Goal: Transaction & Acquisition: Book appointment/travel/reservation

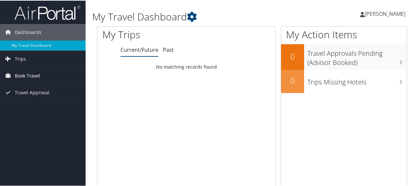
click at [42, 75] on link "Book Travel" at bounding box center [43, 75] width 86 height 16
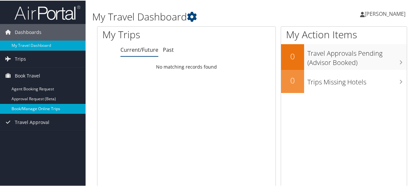
click at [28, 107] on link "Book/Manage Online Trips" at bounding box center [43, 108] width 86 height 10
